Goal: Information Seeking & Learning: Understand process/instructions

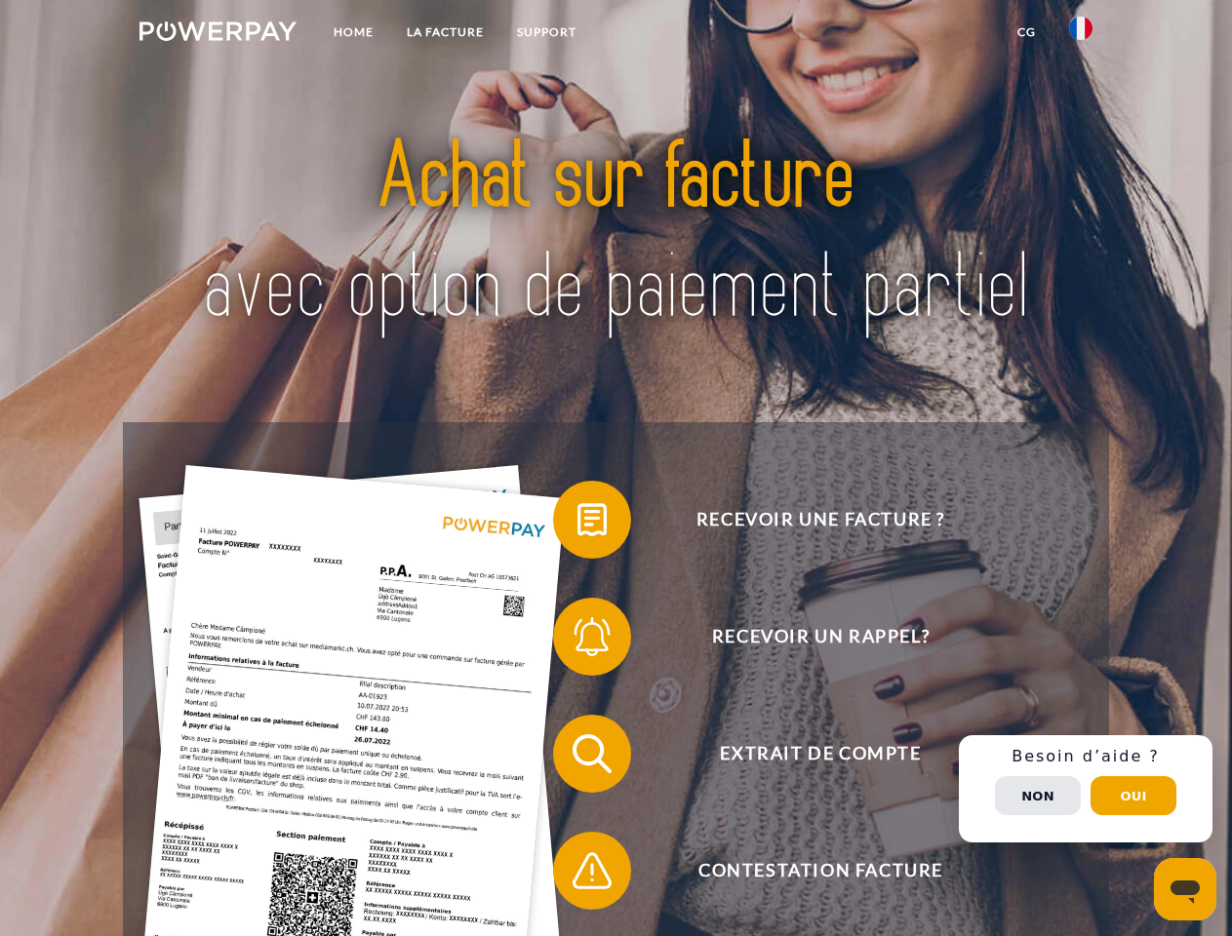
click at [217, 34] on img at bounding box center [217, 31] width 157 height 20
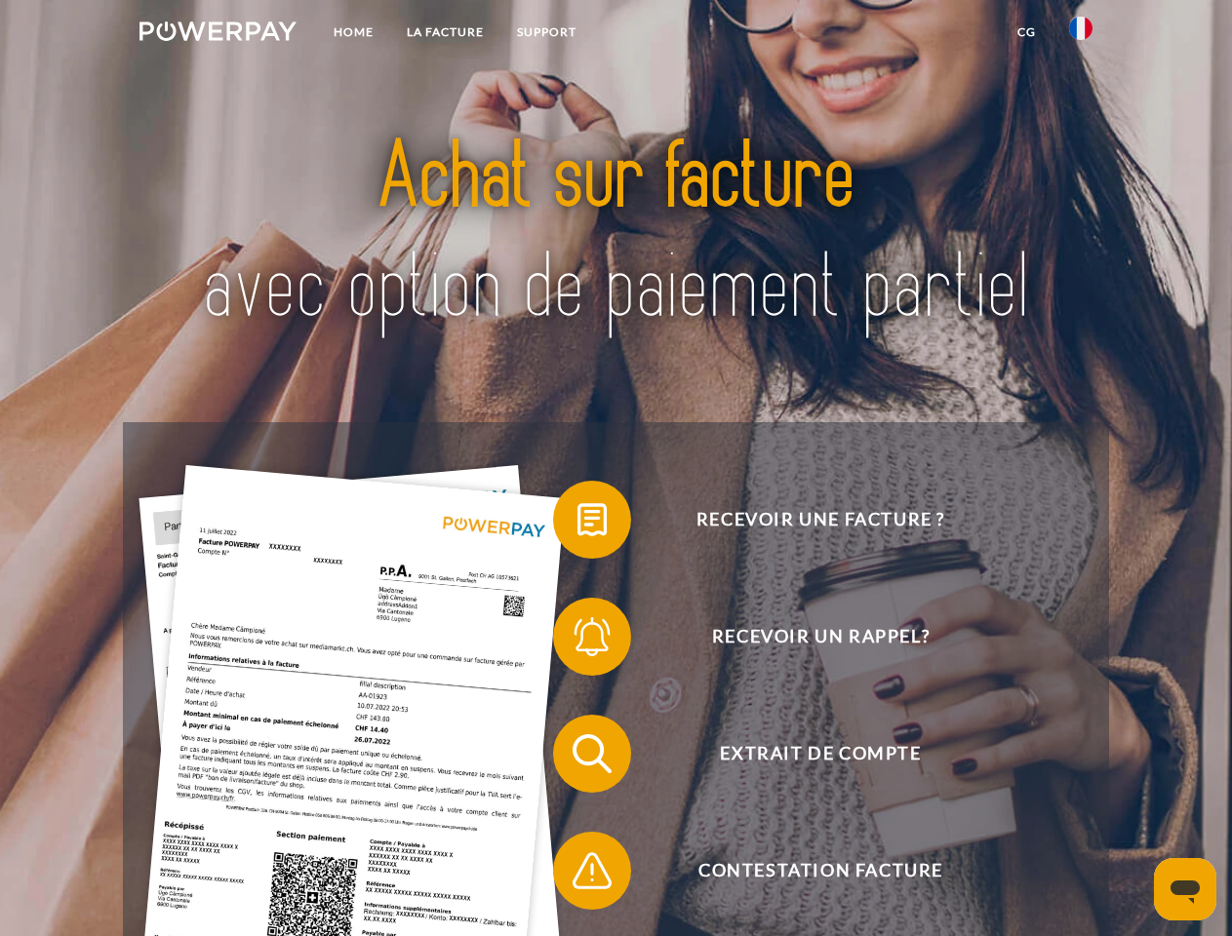
click at [1080, 34] on img at bounding box center [1080, 28] width 23 height 23
click at [1026, 32] on link "CG" at bounding box center [1026, 32] width 52 height 35
click at [577, 524] on span at bounding box center [563, 520] width 98 height 98
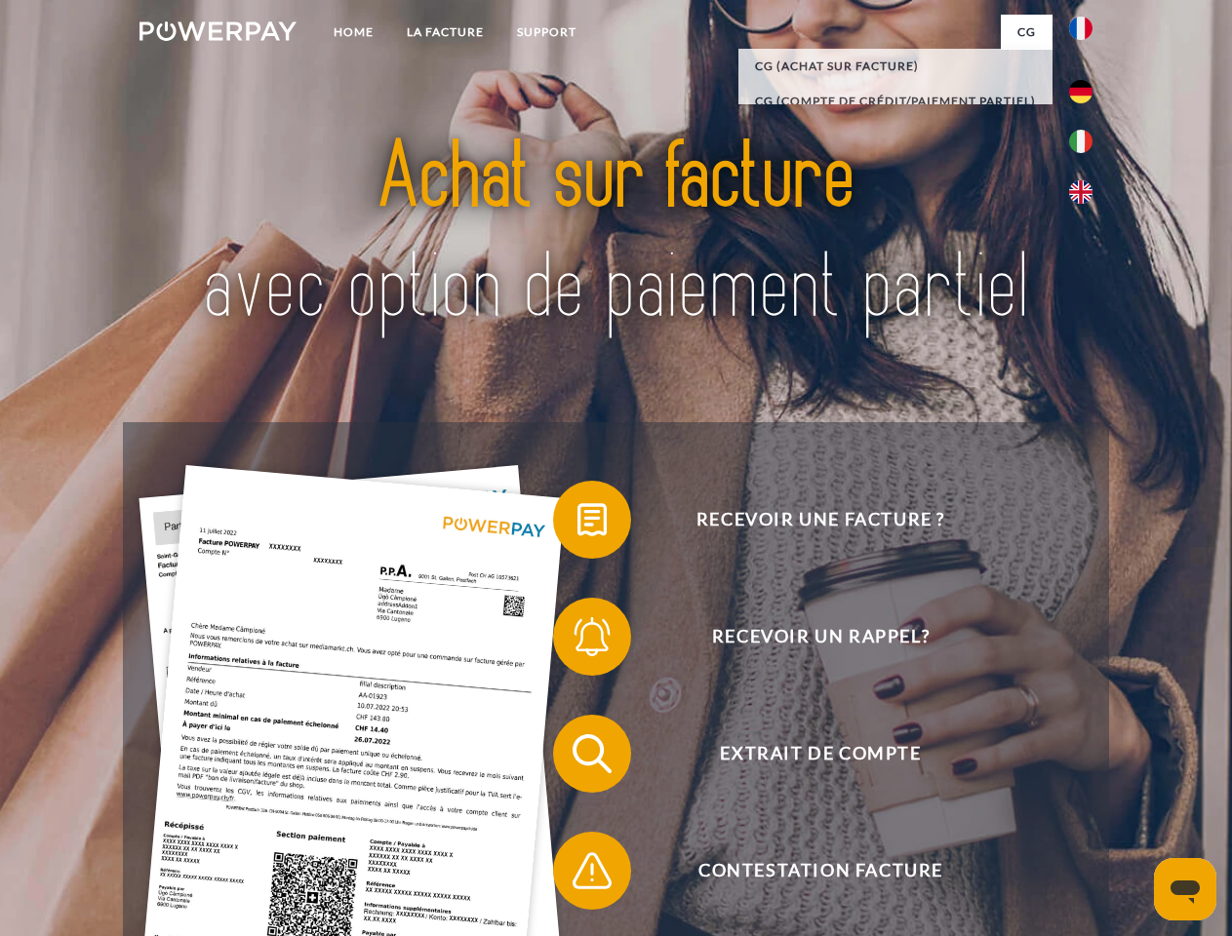
click at [577, 641] on span at bounding box center [563, 637] width 98 height 98
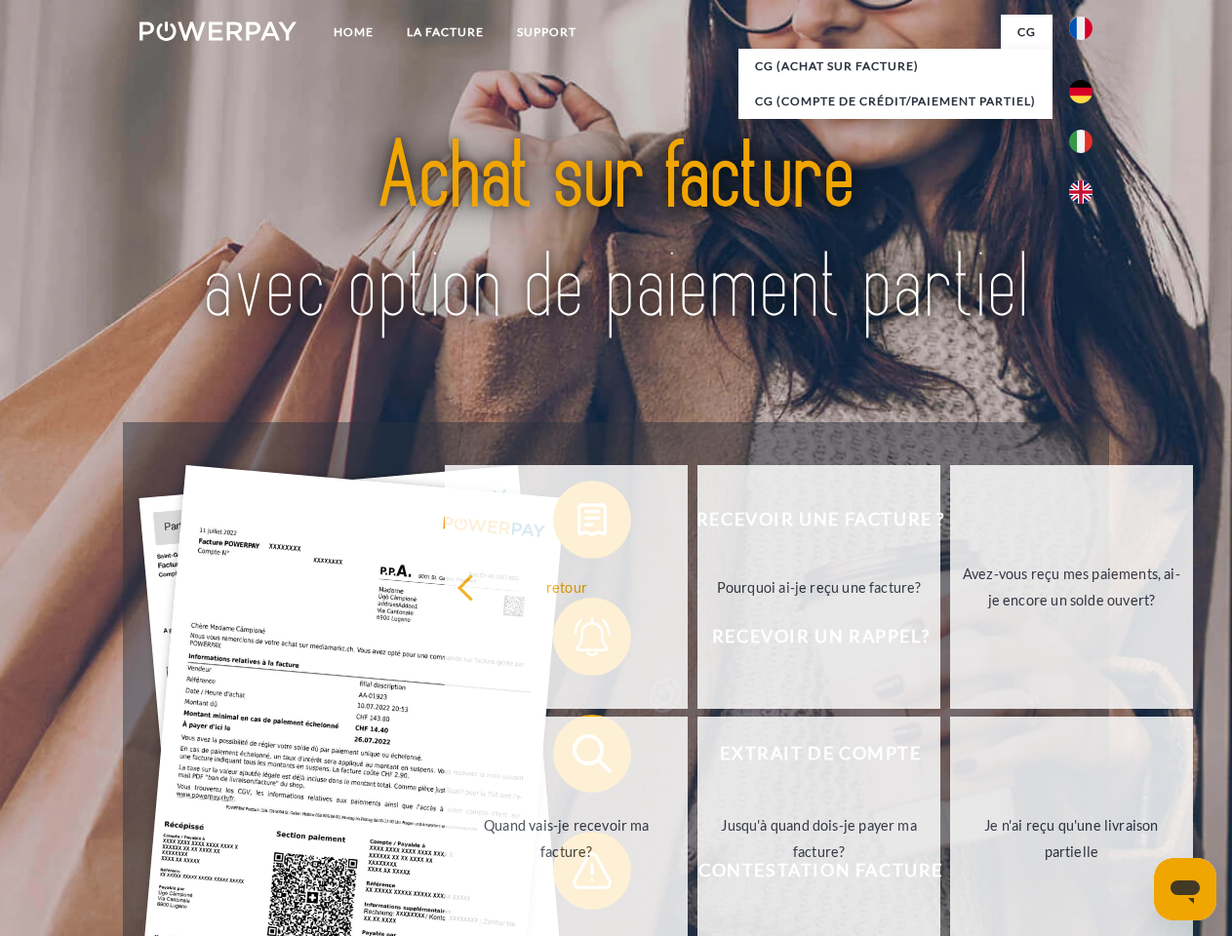
click at [697, 758] on link "Jusqu'à quand dois-je payer ma facture?" at bounding box center [818, 839] width 243 height 244
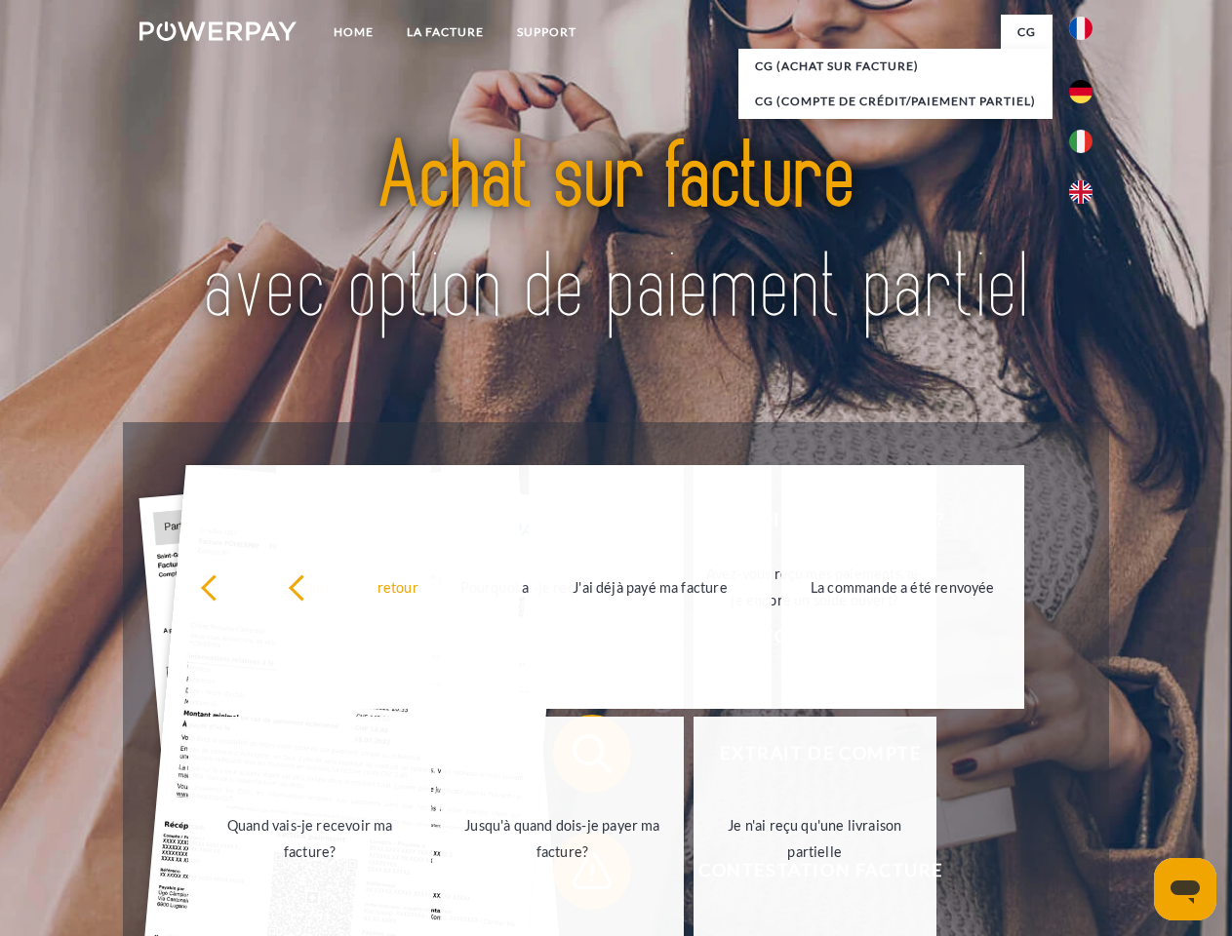
click at [577, 875] on span at bounding box center [563, 871] width 98 height 98
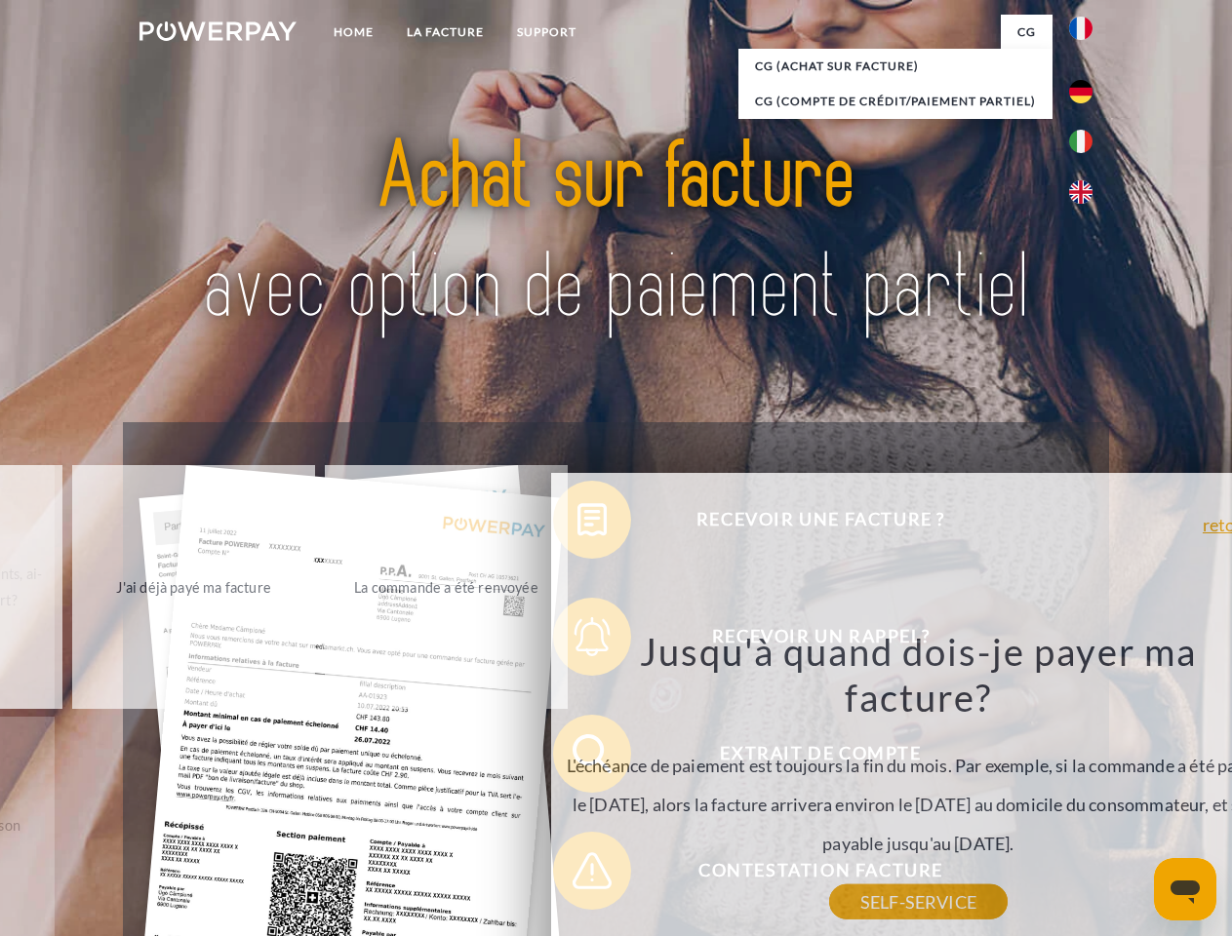
click at [1085, 789] on div "Recevoir une facture ? Recevoir un rappel? Extrait de compte retour" at bounding box center [615, 812] width 985 height 780
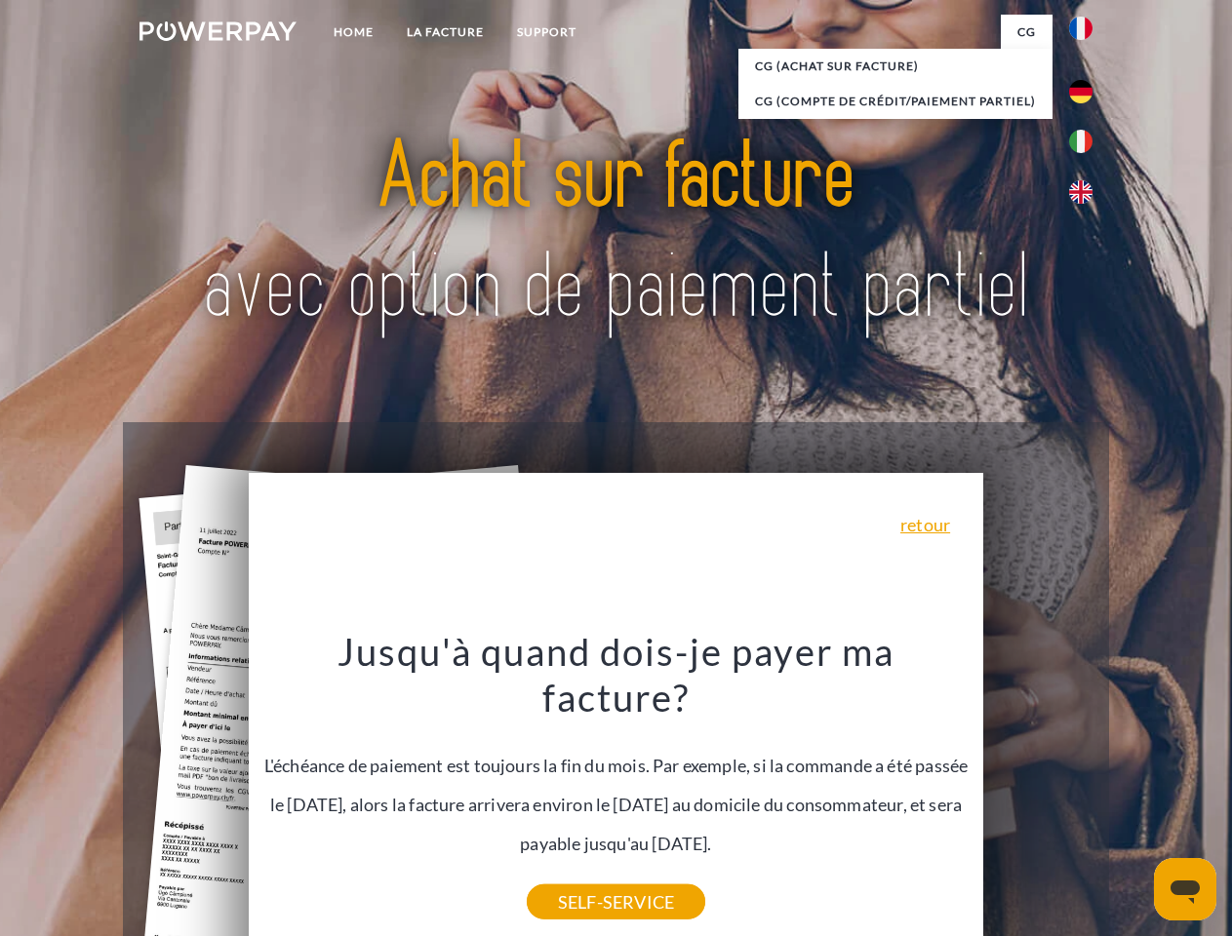
click at [1038, 793] on span "Extrait de compte" at bounding box center [820, 754] width 478 height 78
click at [1133, 796] on header "Home LA FACTURE Support" at bounding box center [616, 673] width 1232 height 1347
